Goal: Information Seeking & Learning: Compare options

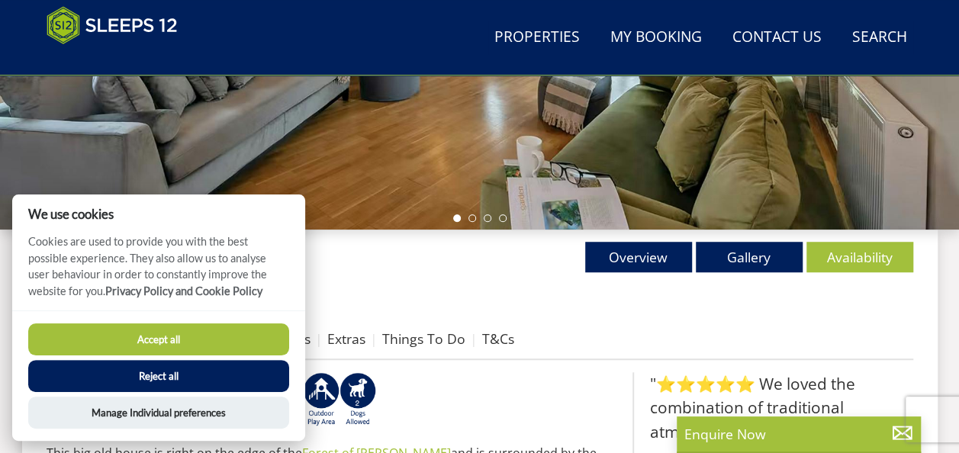
scroll to position [459, 0]
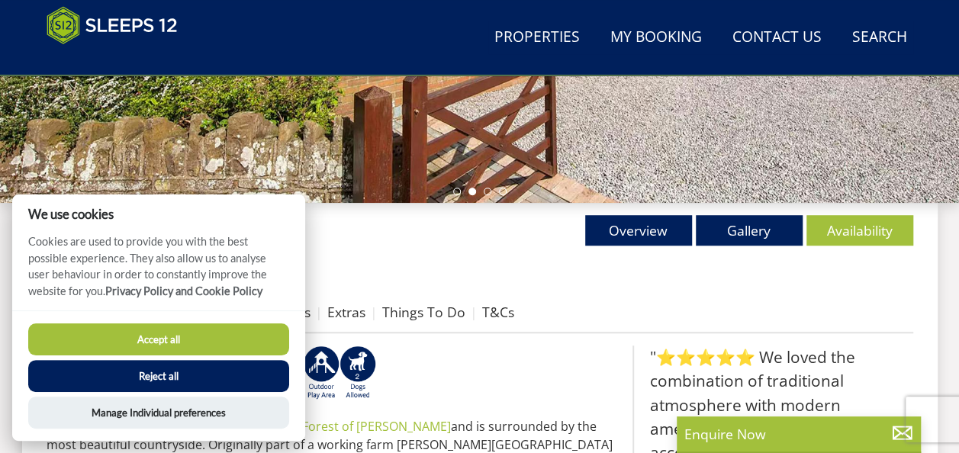
click at [215, 333] on button "Accept all" at bounding box center [158, 339] width 261 height 32
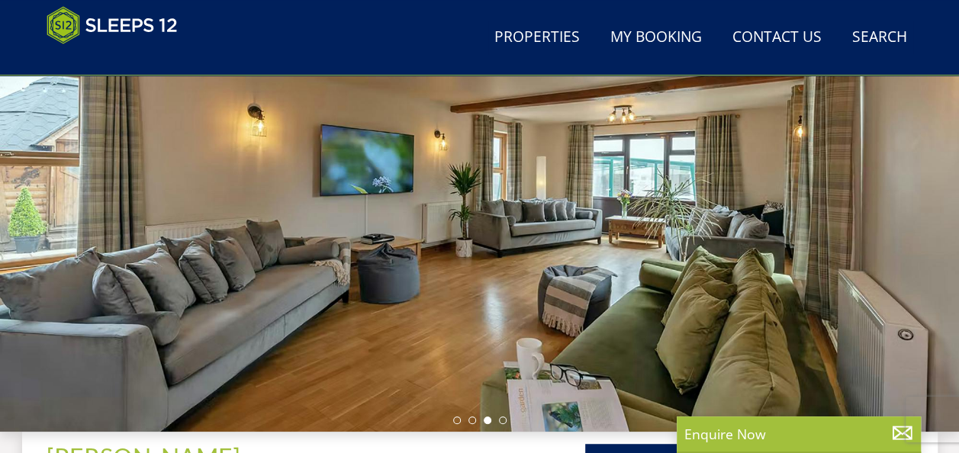
scroll to position [228, 0]
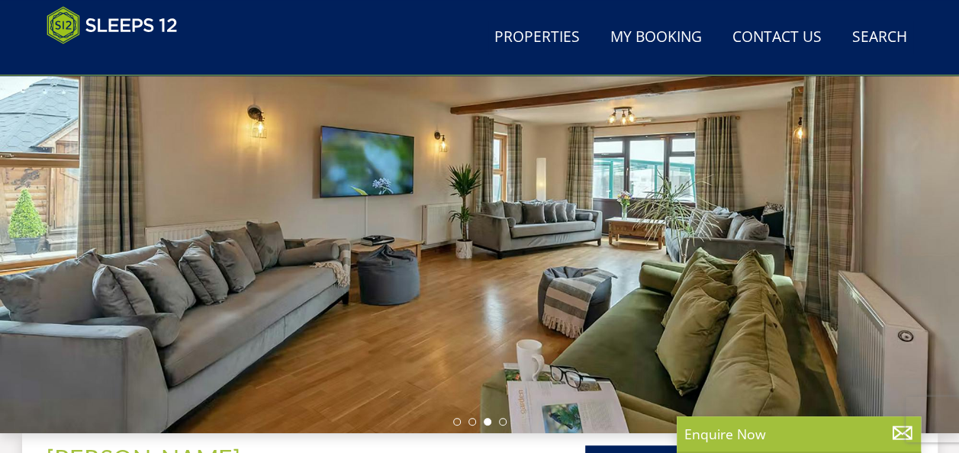
click at [501, 417] on div at bounding box center [479, 166] width 959 height 534
click at [504, 421] on li at bounding box center [503, 422] width 8 height 8
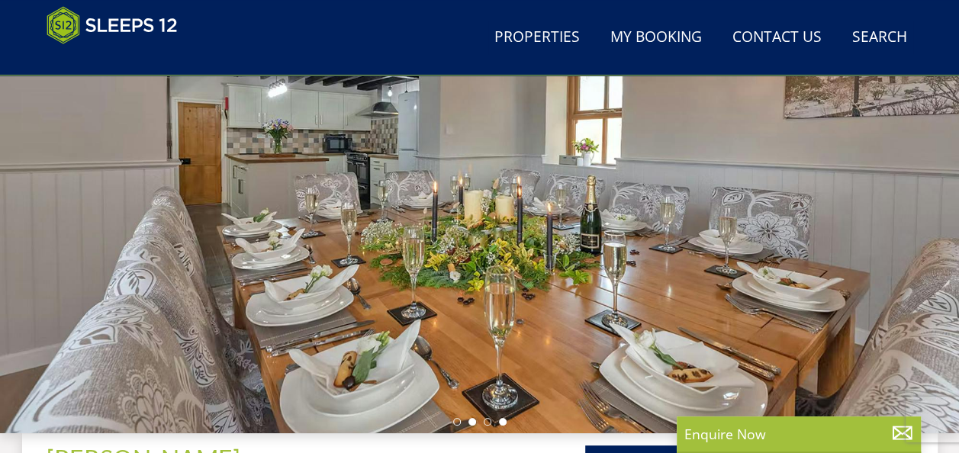
click at [471, 420] on li at bounding box center [472, 422] width 8 height 8
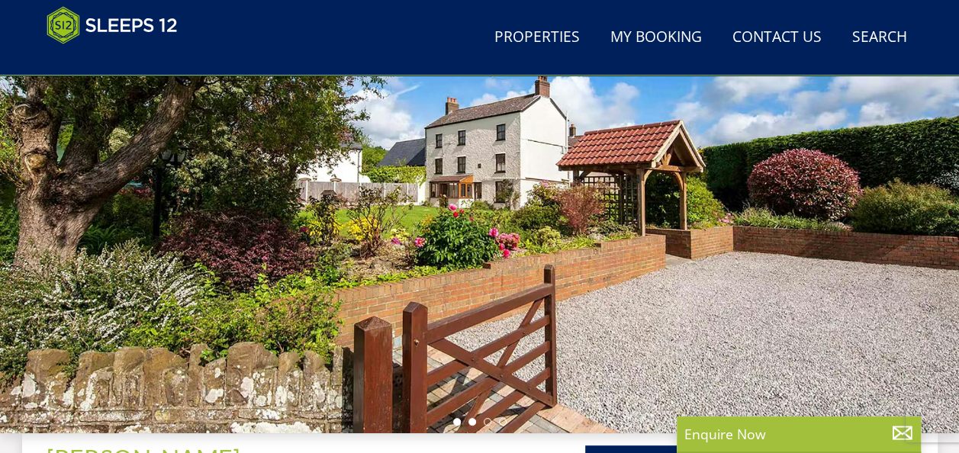
click at [459, 420] on li at bounding box center [457, 422] width 8 height 8
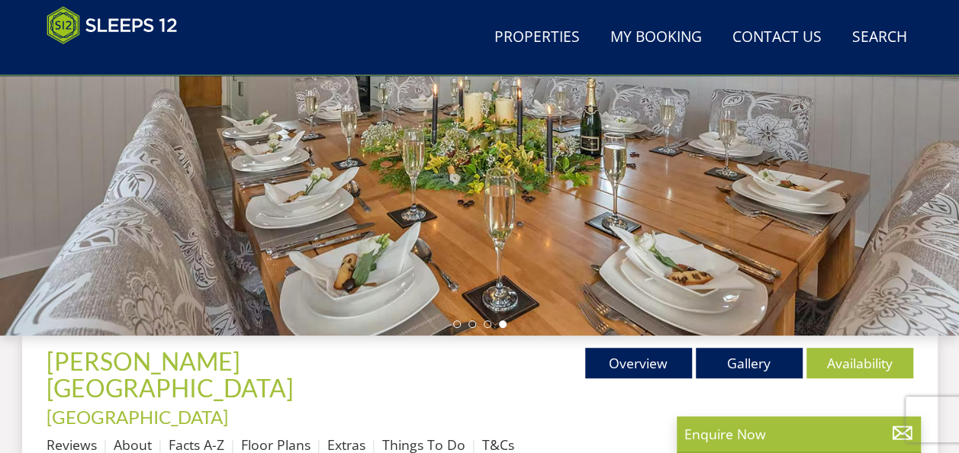
scroll to position [310, 0]
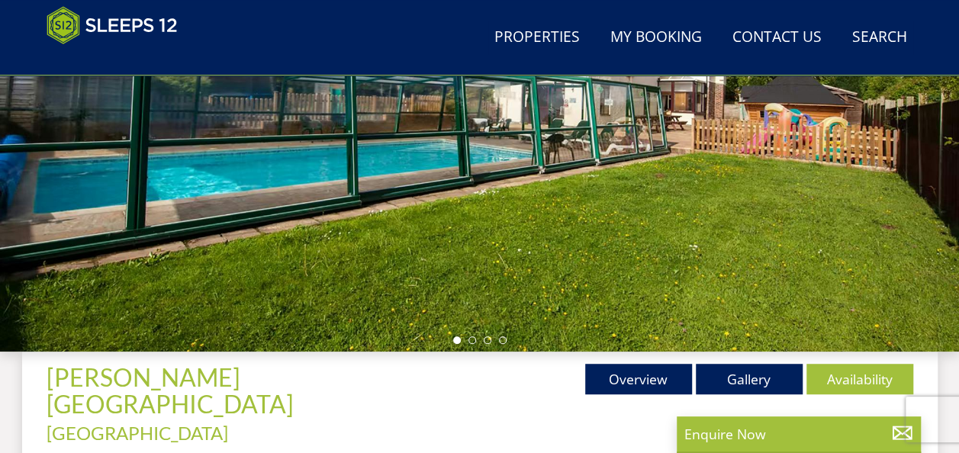
click at [288, 215] on div at bounding box center [479, 85] width 959 height 534
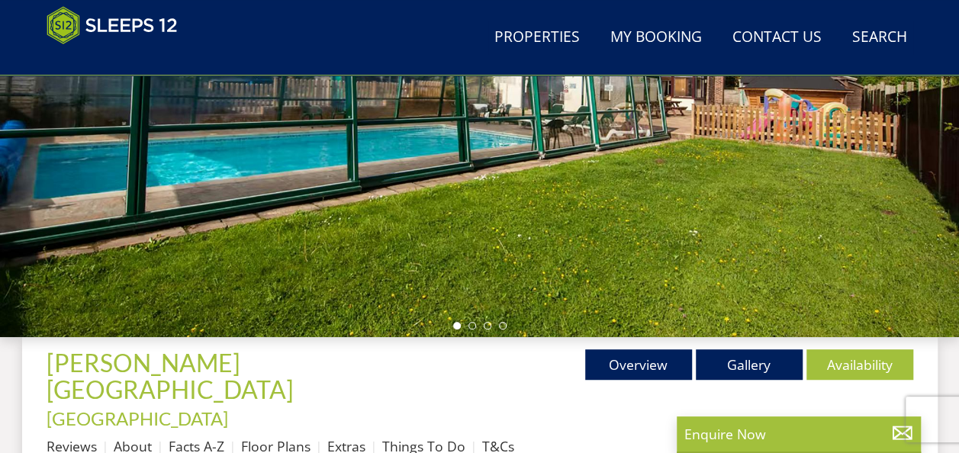
scroll to position [347, 0]
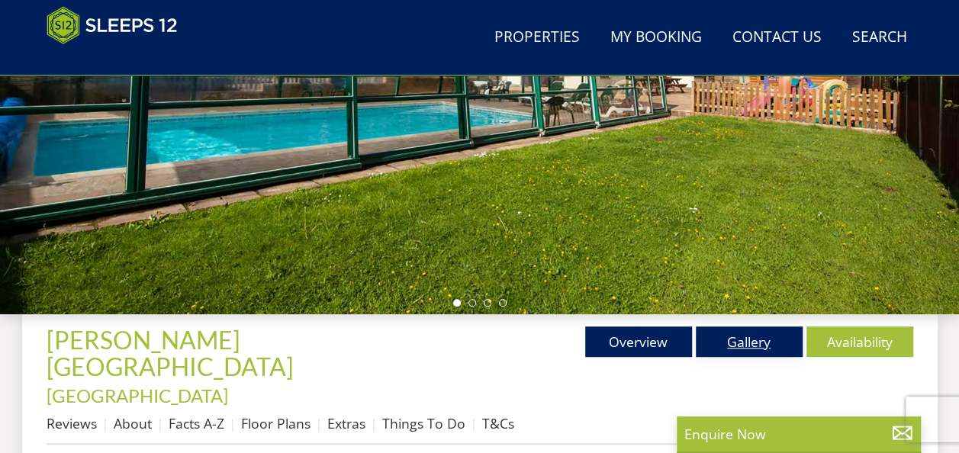
click at [746, 346] on link "Gallery" at bounding box center [749, 342] width 107 height 31
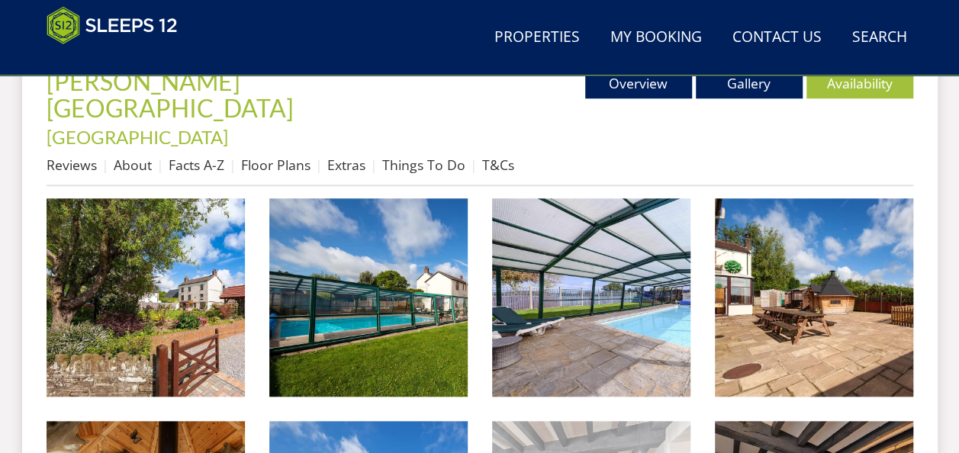
scroll to position [641, 0]
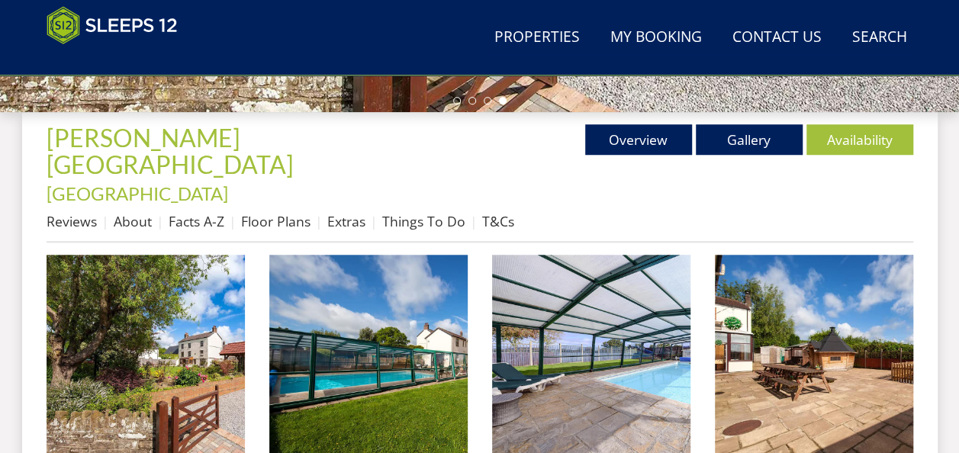
scroll to position [557, 0]
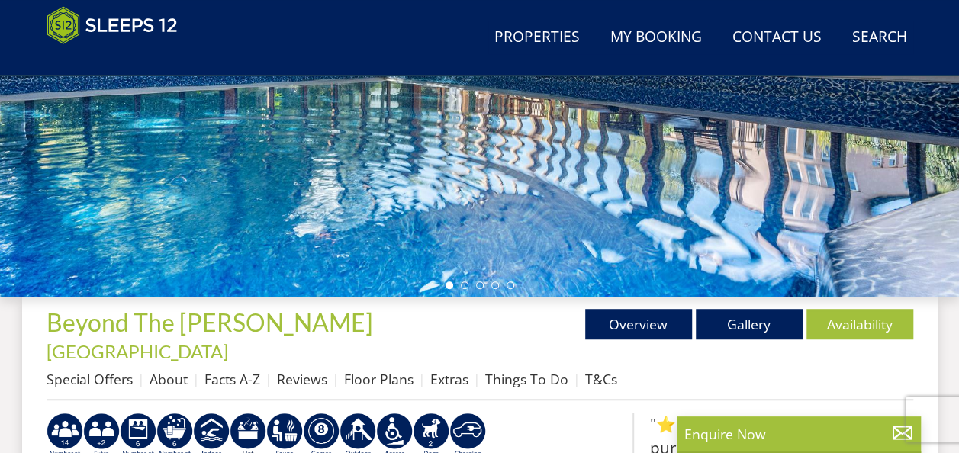
scroll to position [367, 0]
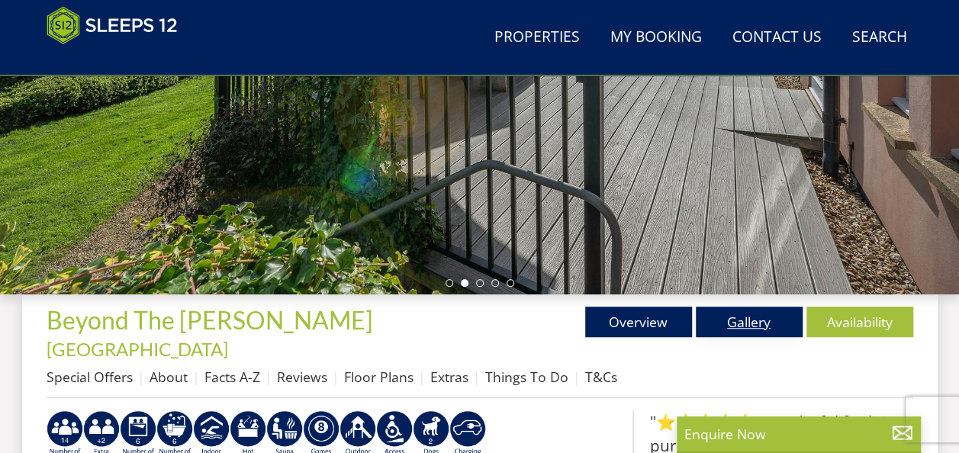
click at [731, 331] on link "Gallery" at bounding box center [749, 322] width 107 height 31
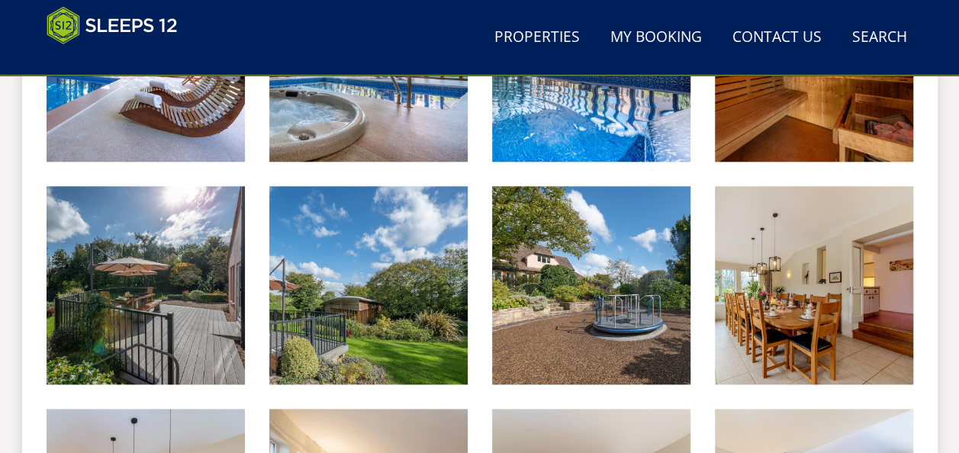
scroll to position [816, 0]
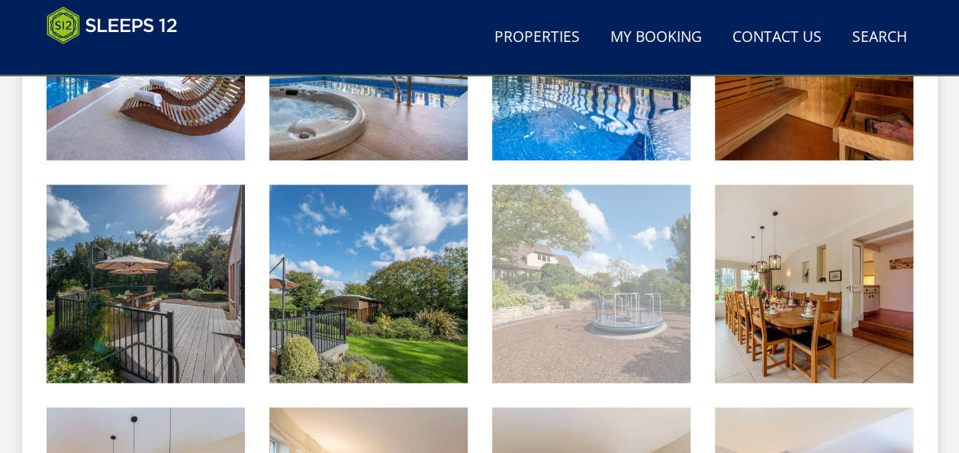
click at [601, 294] on img at bounding box center [591, 284] width 198 height 198
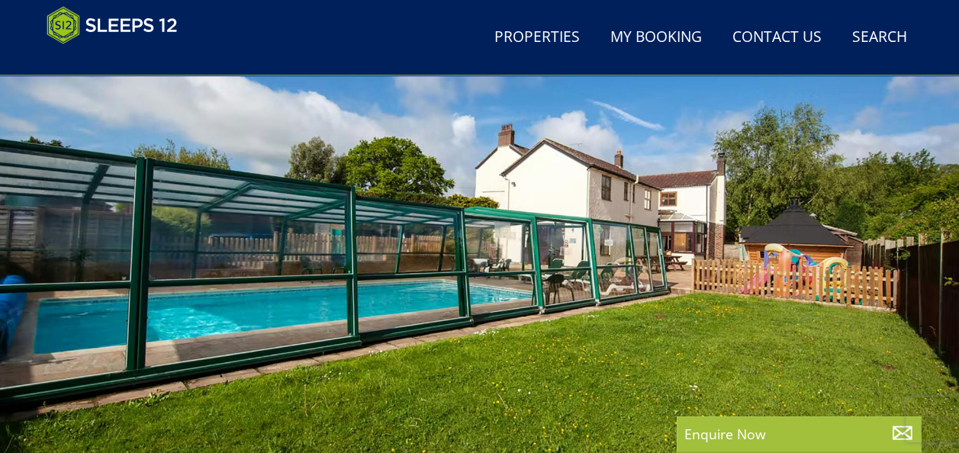
scroll to position [173, 0]
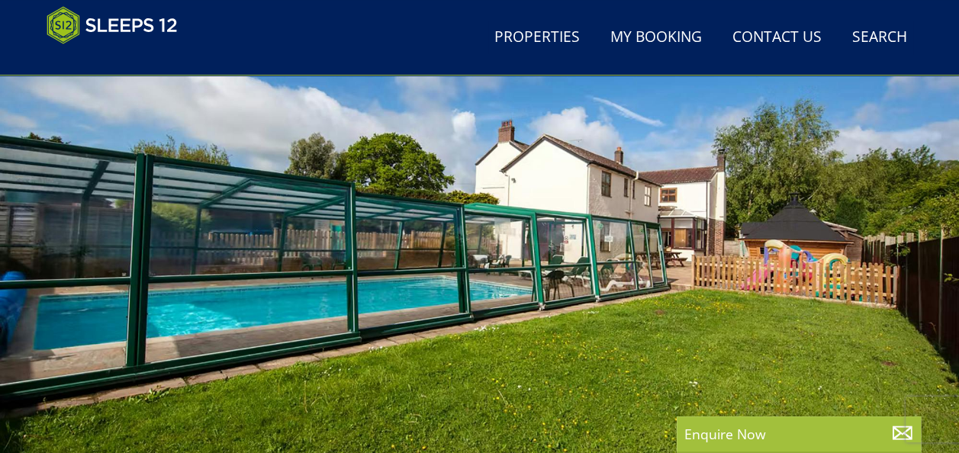
click at [315, 217] on div at bounding box center [479, 221] width 959 height 534
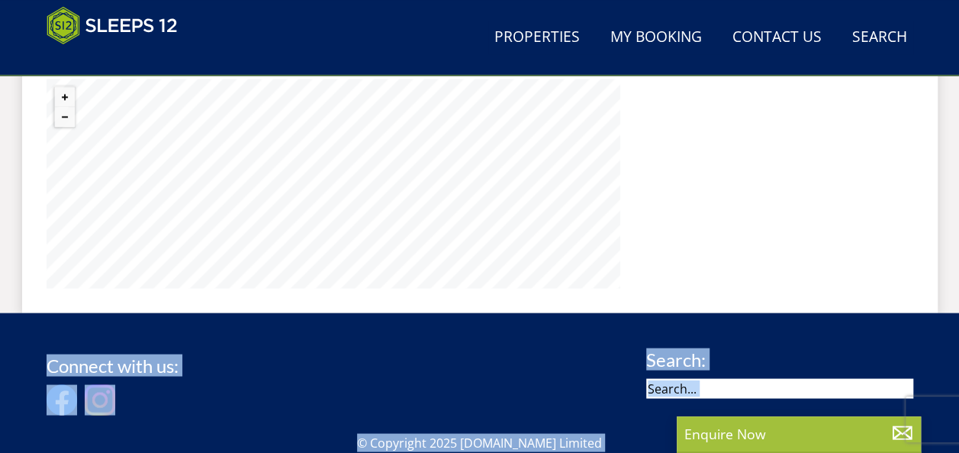
scroll to position [1399, 0]
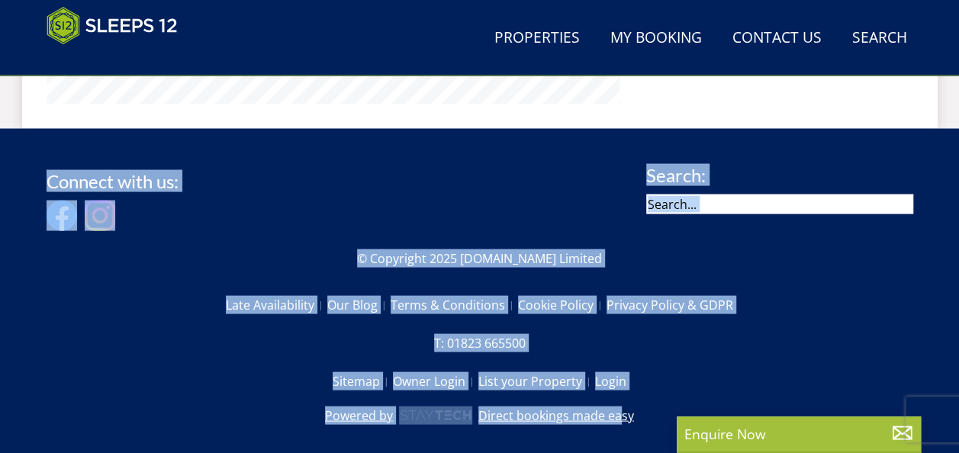
drag, startPoint x: 652, startPoint y: 375, endPoint x: 612, endPoint y: 365, distance: 41.6
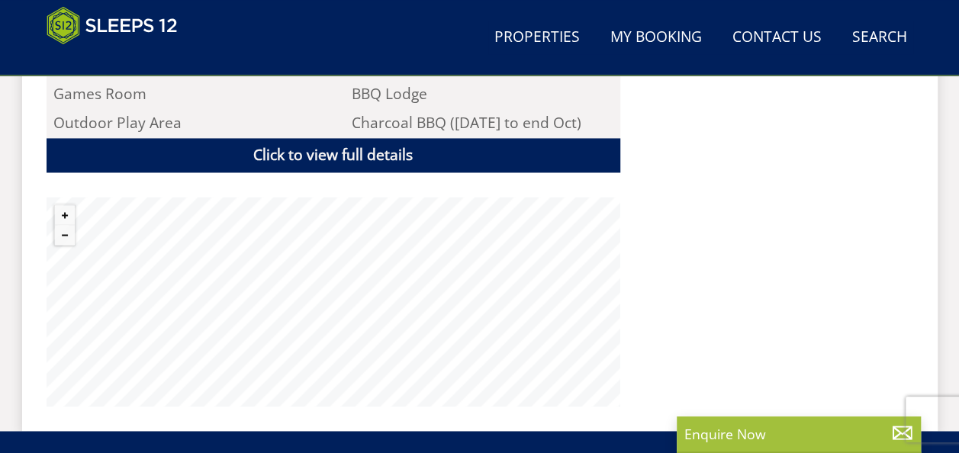
scroll to position [1096, 0]
